Goal: Task Accomplishment & Management: Use online tool/utility

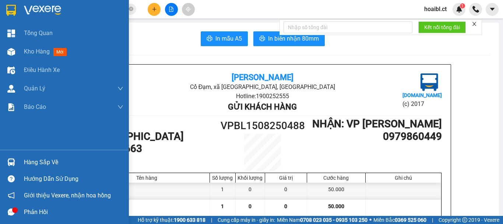
click at [21, 48] on div "Kho hàng mới" at bounding box center [64, 51] width 129 height 18
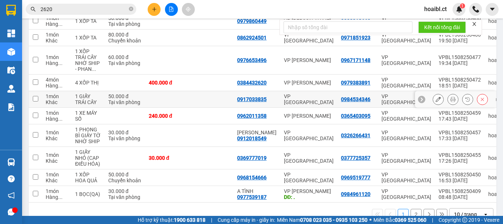
scroll to position [74, 0]
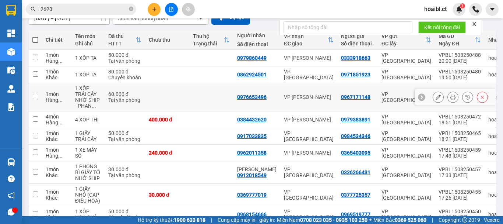
click at [214, 94] on td at bounding box center [211, 97] width 44 height 28
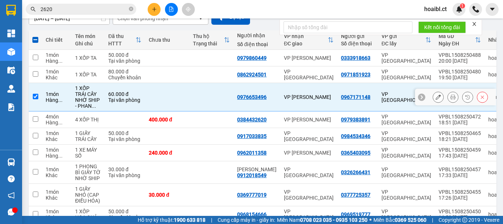
click at [33, 99] on td at bounding box center [35, 97] width 13 height 28
checkbox input "false"
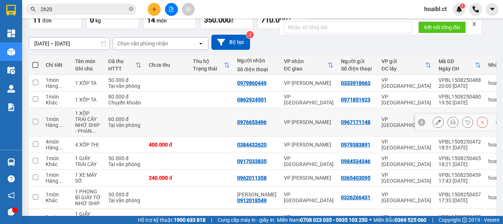
scroll to position [37, 0]
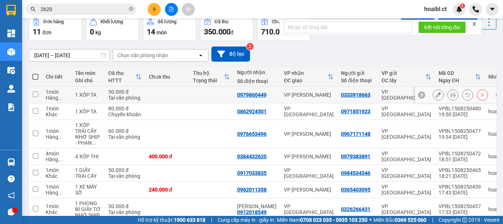
click at [62, 92] on div "1 món" at bounding box center [57, 92] width 22 height 6
checkbox input "true"
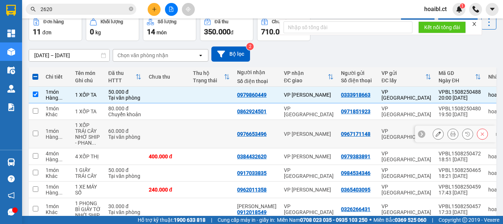
click at [82, 138] on div "NHỜ SHIP - PHAN ..." at bounding box center [88, 140] width 26 height 12
checkbox input "true"
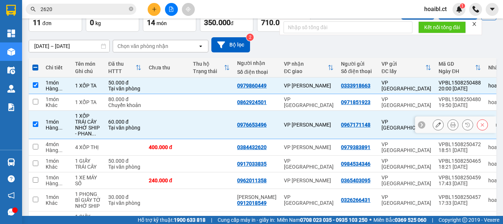
scroll to position [74, 0]
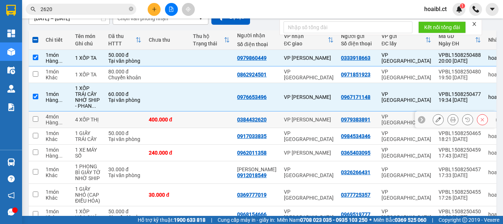
click at [90, 121] on div "4 XỐP THỊ" at bounding box center [88, 119] width 26 height 6
checkbox input "true"
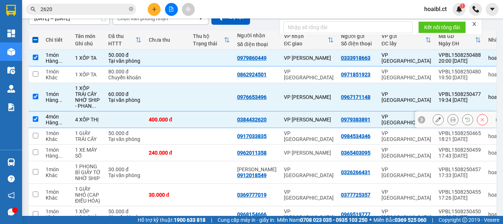
scroll to position [111, 0]
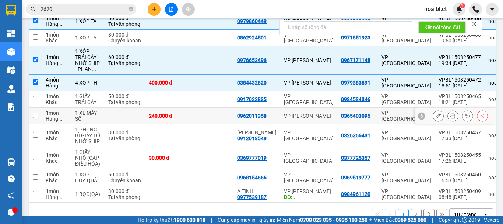
click at [83, 115] on div "1 XE MÁY SỐ" at bounding box center [88, 116] width 26 height 12
checkbox input "true"
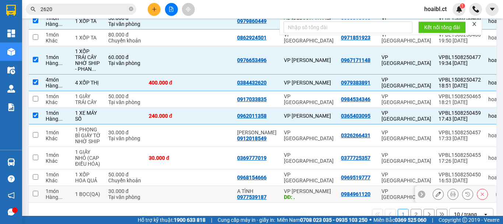
click at [82, 194] on div "1 BỌC(QA)" at bounding box center [88, 194] width 26 height 6
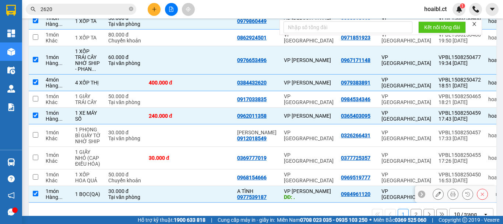
click at [82, 194] on div "1 BỌC(QA)" at bounding box center [88, 194] width 26 height 6
checkbox input "false"
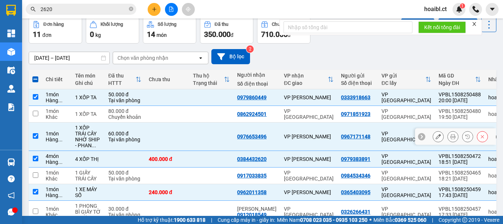
scroll to position [0, 0]
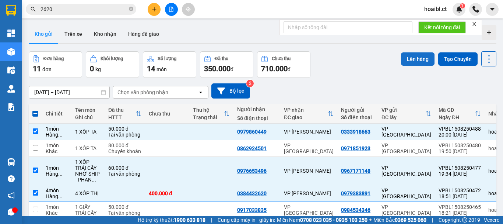
click at [404, 59] on button "Lên hàng" at bounding box center [418, 58] width 34 height 13
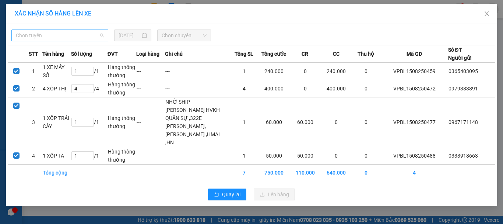
click at [36, 35] on span "Chọn tuyến" at bounding box center [60, 35] width 88 height 11
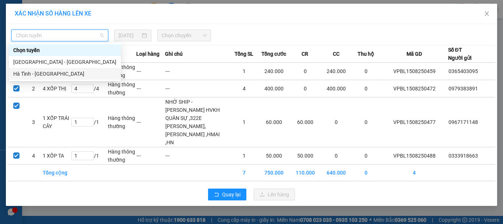
click at [47, 72] on div "Hà Tĩnh - [GEOGRAPHIC_DATA]" at bounding box center [64, 74] width 103 height 8
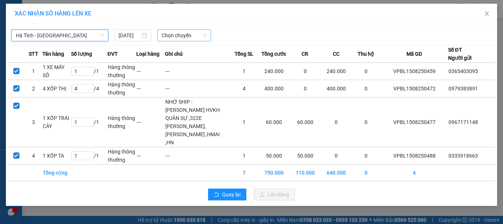
click at [187, 34] on span "Chọn chuyến" at bounding box center [184, 35] width 45 height 11
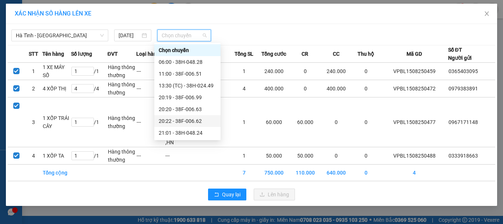
click at [194, 122] on div "20:22 - 38F-006.62" at bounding box center [187, 121] width 57 height 8
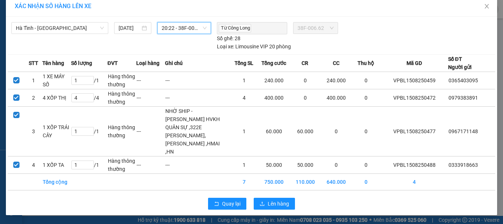
scroll to position [24, 0]
click at [272, 206] on span "Lên hàng" at bounding box center [278, 203] width 21 height 8
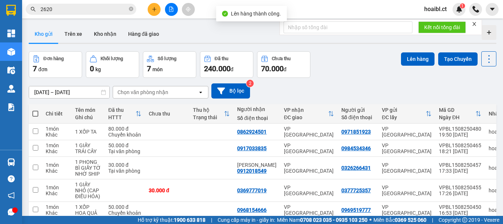
click at [36, 111] on span at bounding box center [35, 114] width 6 height 6
click at [35, 110] on input "checkbox" at bounding box center [35, 110] width 0 height 0
checkbox input "true"
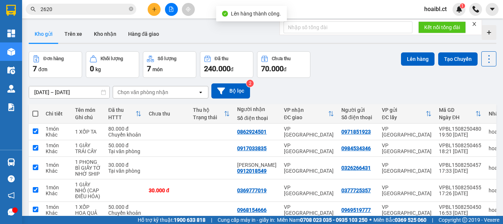
checkbox input "true"
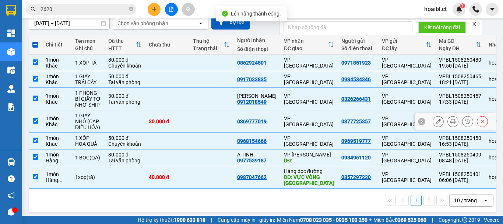
scroll to position [75, 0]
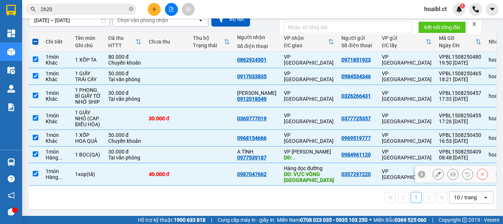
drag, startPoint x: 77, startPoint y: 157, endPoint x: 67, endPoint y: 174, distance: 20.0
drag, startPoint x: 67, startPoint y: 174, endPoint x: 46, endPoint y: 150, distance: 31.9
click at [46, 150] on div "1 món" at bounding box center [57, 151] width 22 height 6
checkbox input "false"
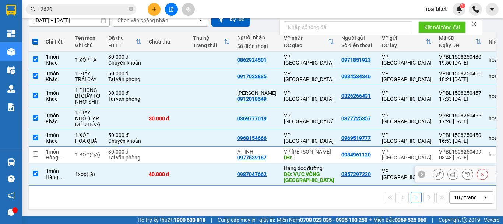
click at [68, 174] on td "1 món Hàng ..." at bounding box center [56, 174] width 29 height 22
checkbox input "false"
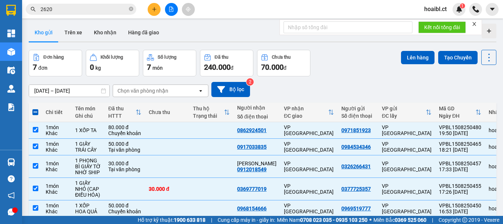
scroll to position [1, 0]
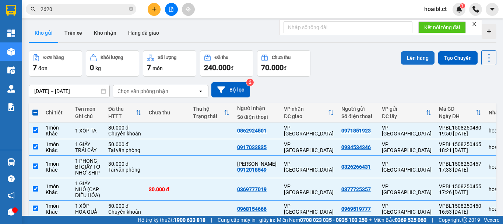
click at [407, 55] on button "Lên hàng" at bounding box center [418, 57] width 34 height 13
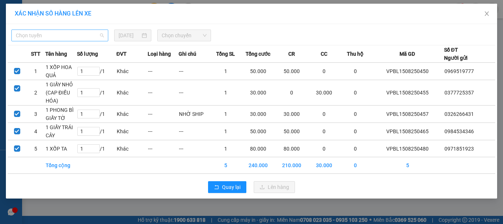
click at [77, 34] on span "Chọn tuyến" at bounding box center [60, 35] width 88 height 11
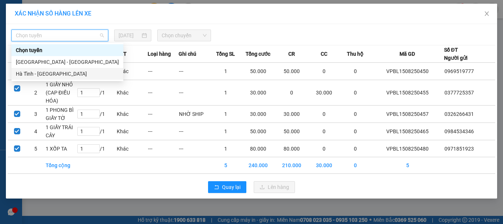
click at [60, 73] on div "Hà Tĩnh - [GEOGRAPHIC_DATA]" at bounding box center [67, 74] width 103 height 8
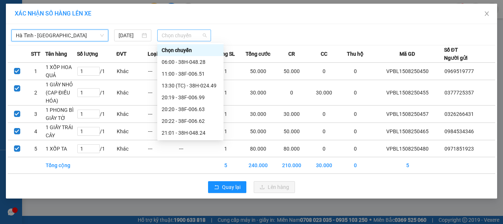
click at [177, 35] on span "Chọn chuyến" at bounding box center [184, 35] width 45 height 11
click at [193, 131] on div "21:01 - 38H-048.24" at bounding box center [190, 133] width 57 height 8
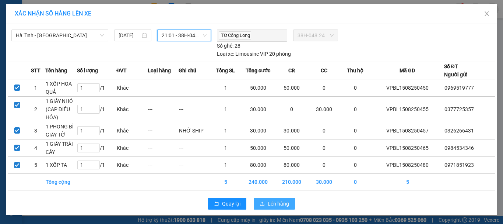
click at [283, 205] on span "Lên hàng" at bounding box center [278, 203] width 21 height 8
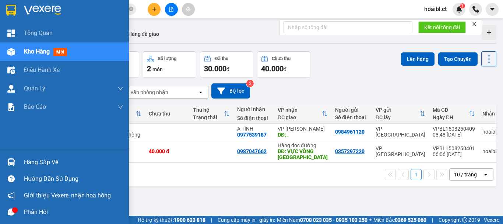
click at [21, 54] on div "Kho hàng mới" at bounding box center [64, 51] width 129 height 18
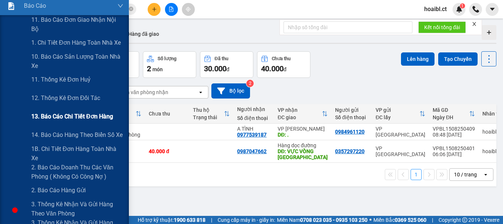
scroll to position [114, 0]
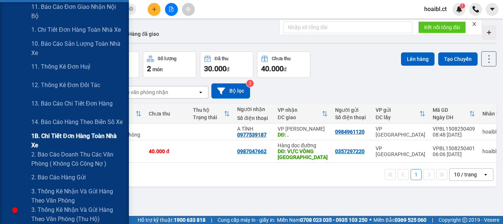
click at [41, 138] on span "1B. Chi tiết đơn hàng toàn nhà xe" at bounding box center [77, 140] width 92 height 18
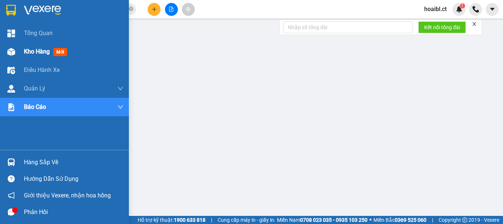
click at [22, 51] on div "Kho hàng mới" at bounding box center [64, 51] width 129 height 18
